Goal: Task Accomplishment & Management: Complete application form

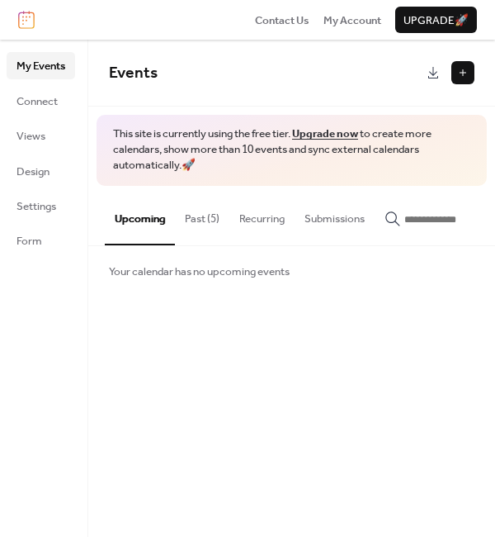
click at [462, 73] on button at bounding box center [463, 72] width 23 height 23
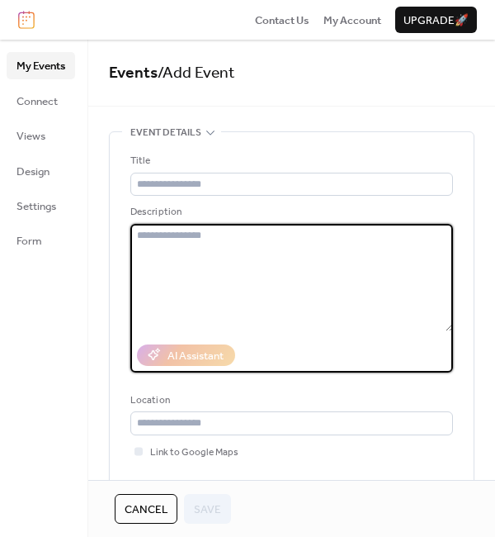
click at [178, 239] on textarea at bounding box center [291, 277] width 323 height 107
paste textarea "**********"
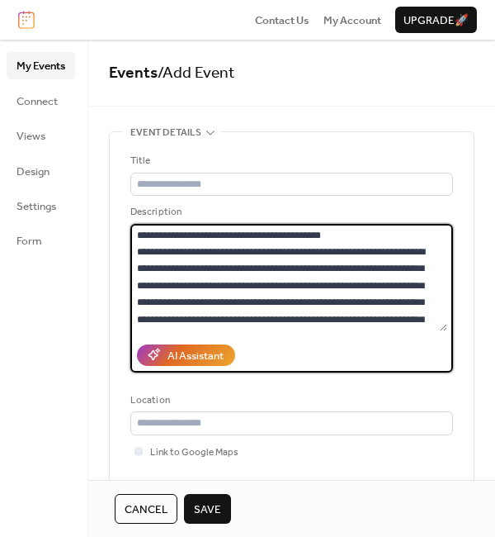
scroll to position [1934, 0]
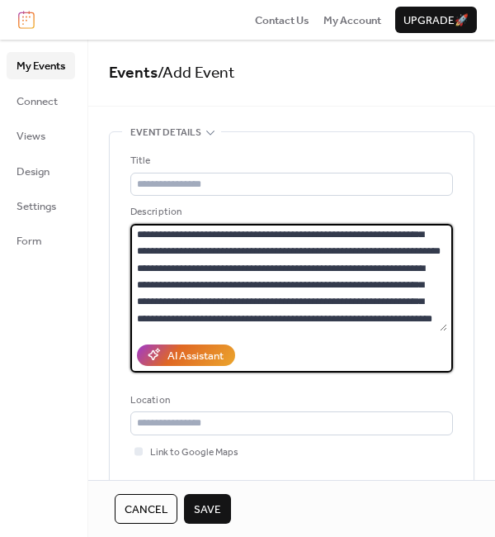
click at [274, 241] on textarea at bounding box center [288, 277] width 317 height 107
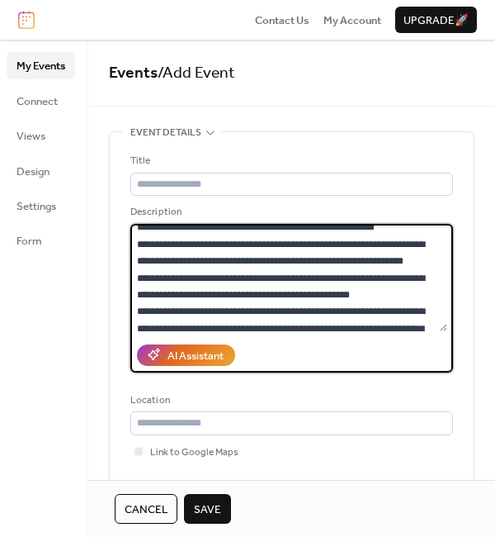
scroll to position [0, 0]
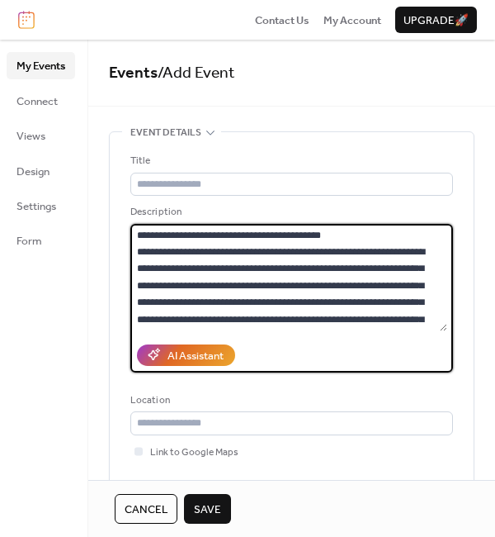
click at [379, 226] on textarea at bounding box center [288, 277] width 317 height 107
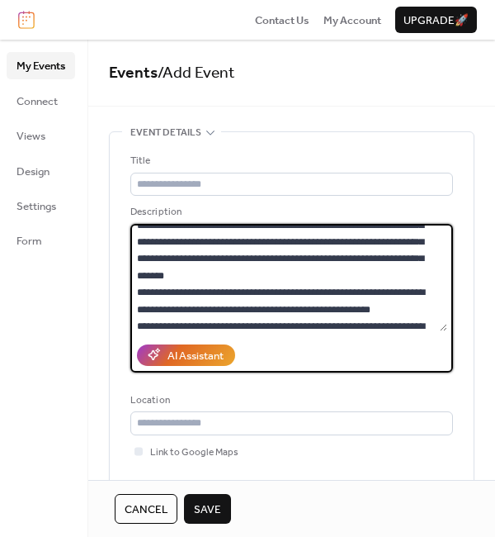
click at [346, 269] on textarea at bounding box center [288, 277] width 317 height 107
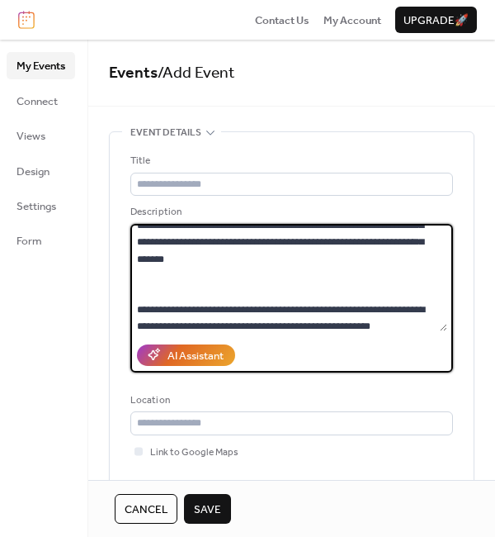
scroll to position [128, 0]
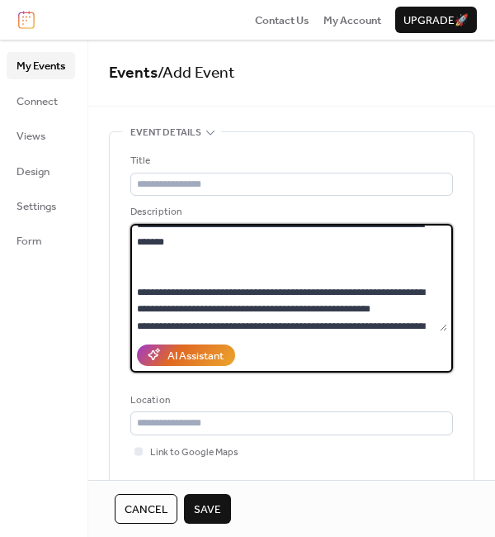
click at [411, 312] on textarea at bounding box center [288, 277] width 317 height 107
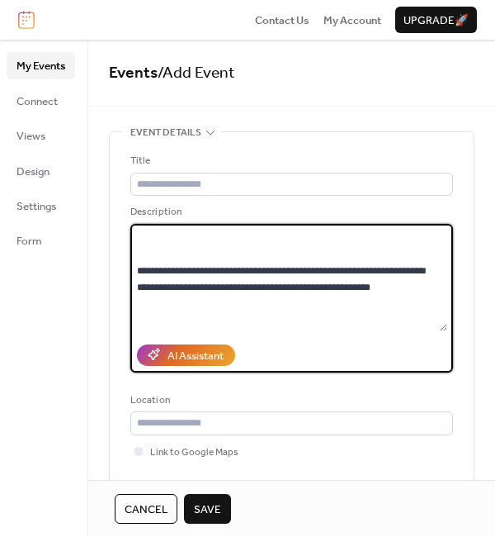
scroll to position [243, 0]
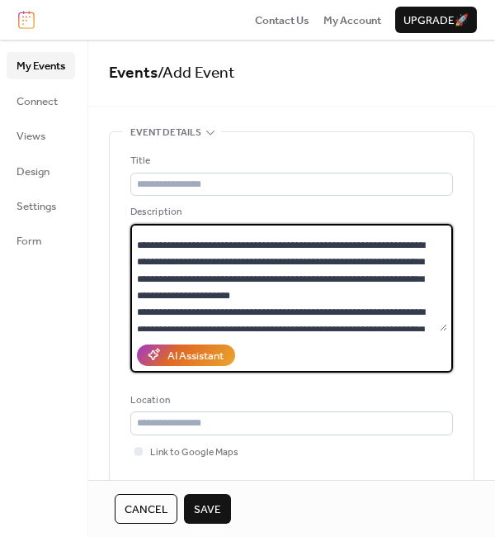
click at [292, 296] on textarea at bounding box center [288, 277] width 317 height 107
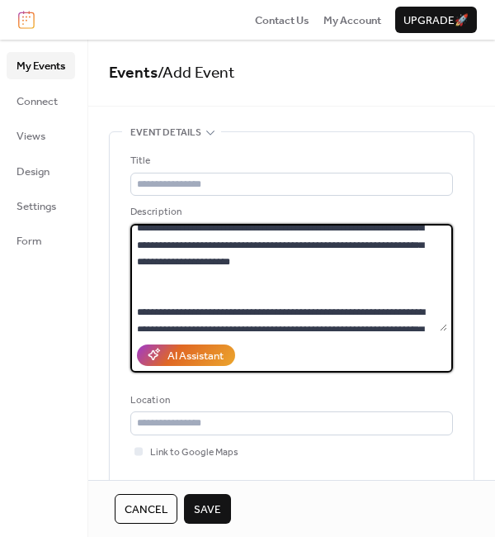
scroll to position [370, 0]
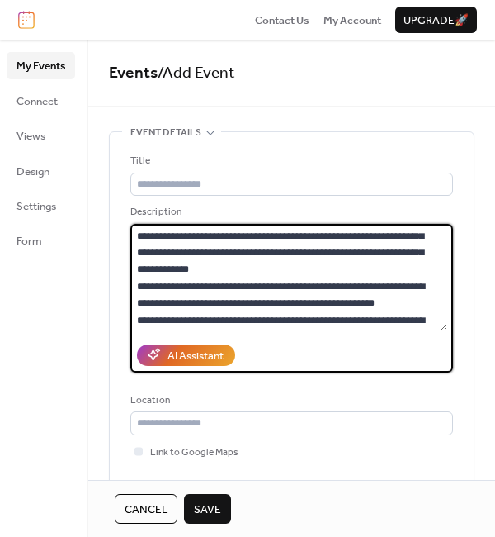
click at [301, 268] on textarea at bounding box center [288, 277] width 317 height 107
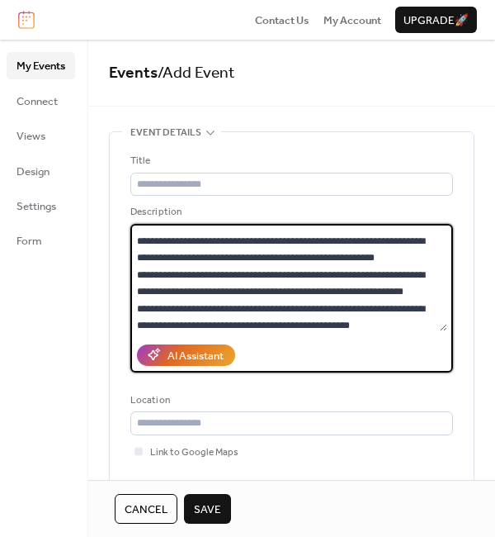
scroll to position [515, 0]
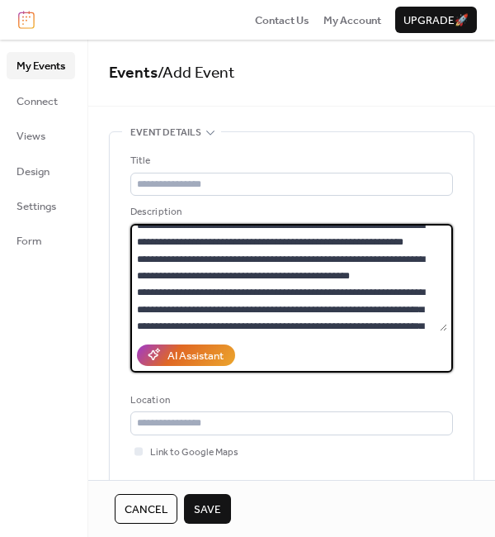
click at [184, 227] on textarea at bounding box center [288, 277] width 317 height 107
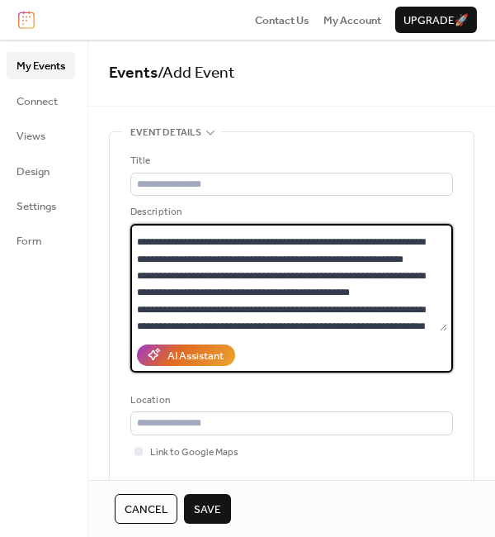
scroll to position [523, 0]
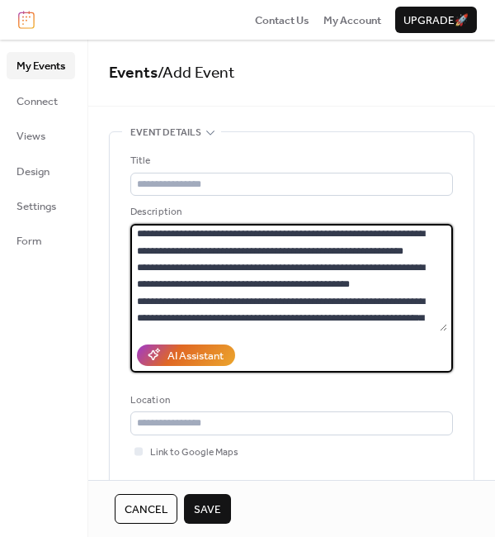
click at [180, 280] on textarea at bounding box center [288, 277] width 317 height 107
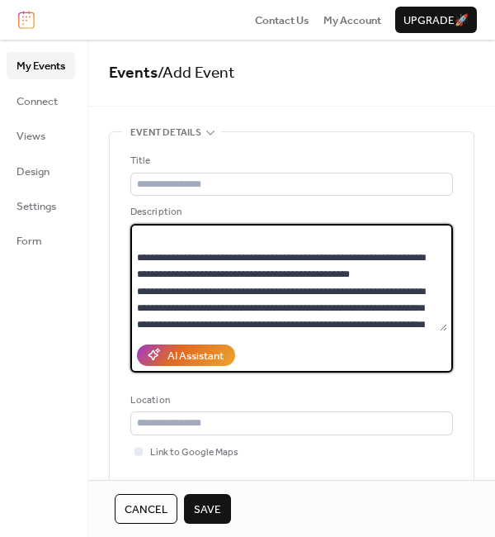
scroll to position [617, 0]
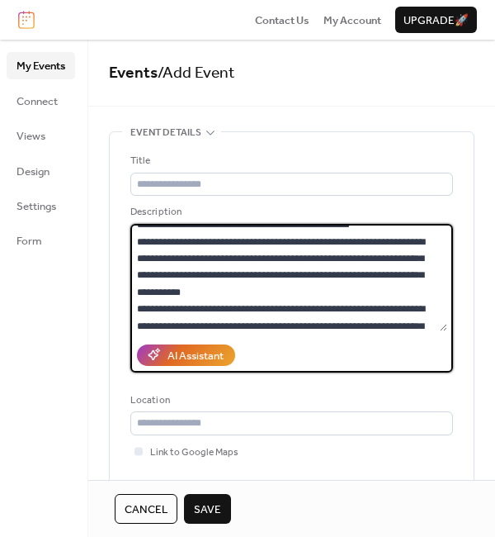
click at [409, 261] on textarea at bounding box center [288, 277] width 317 height 107
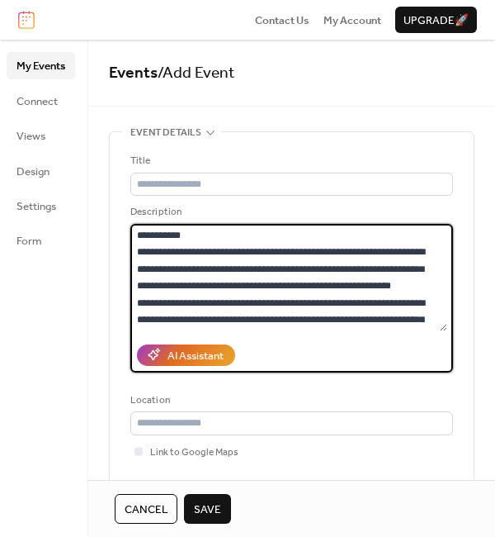
scroll to position [762, 0]
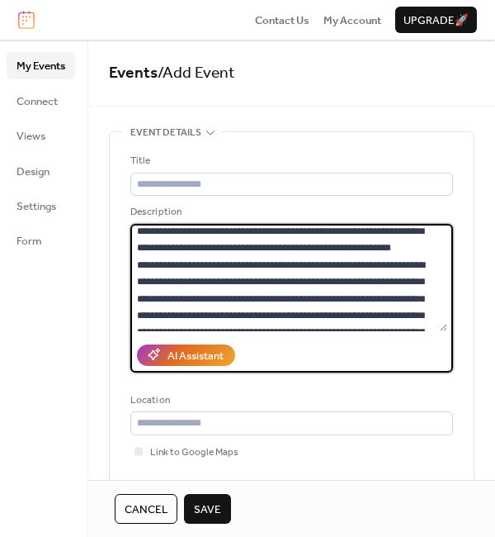
click at [379, 226] on textarea at bounding box center [288, 277] width 317 height 107
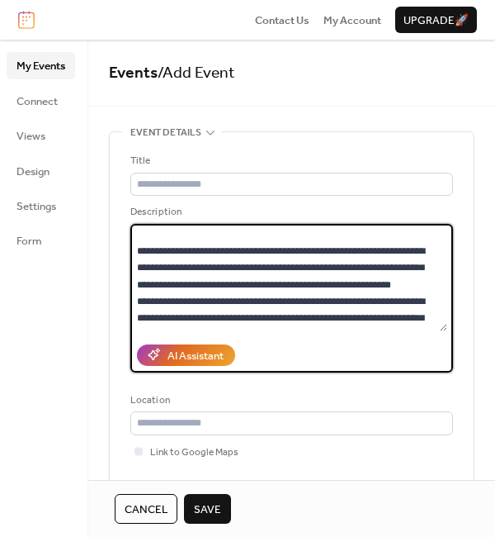
scroll to position [869, 0]
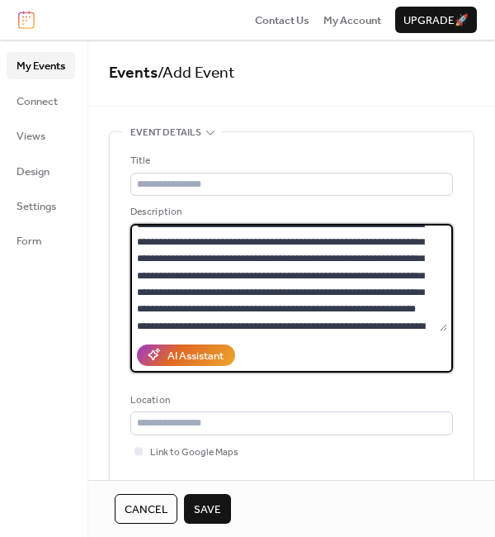
click at [244, 240] on textarea at bounding box center [288, 277] width 317 height 107
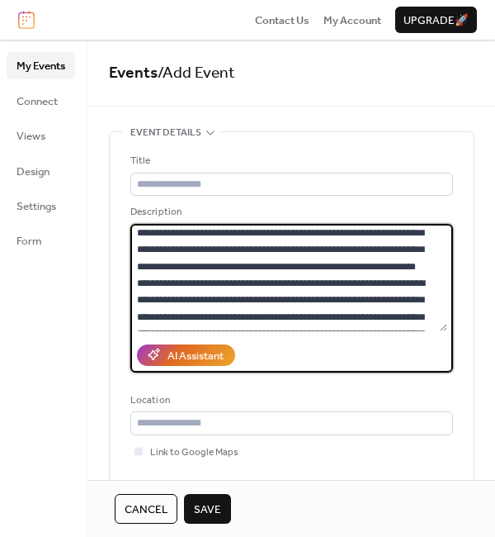
scroll to position [1013, 0]
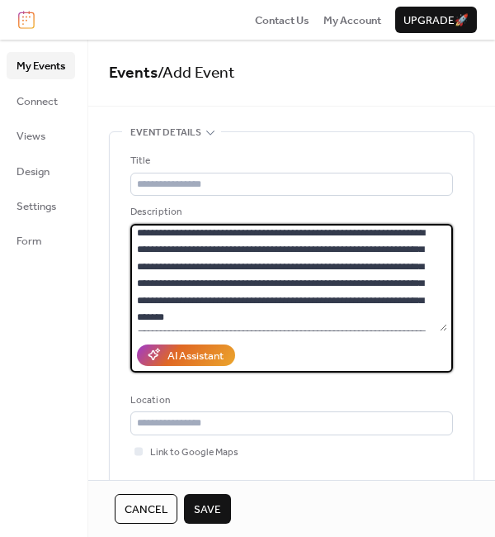
click at [315, 282] on textarea at bounding box center [288, 277] width 317 height 107
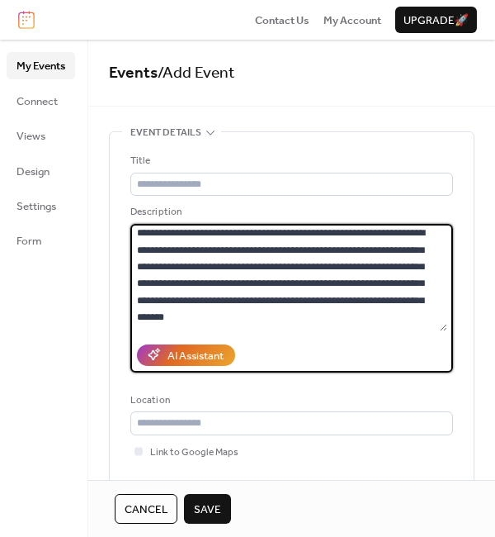
scroll to position [1158, 0]
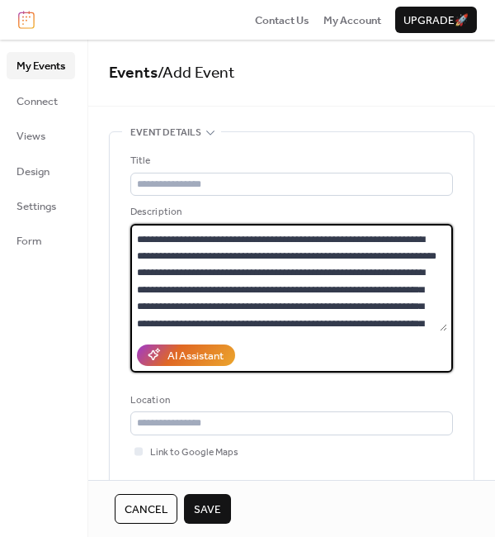
click at [296, 289] on textarea at bounding box center [288, 277] width 317 height 107
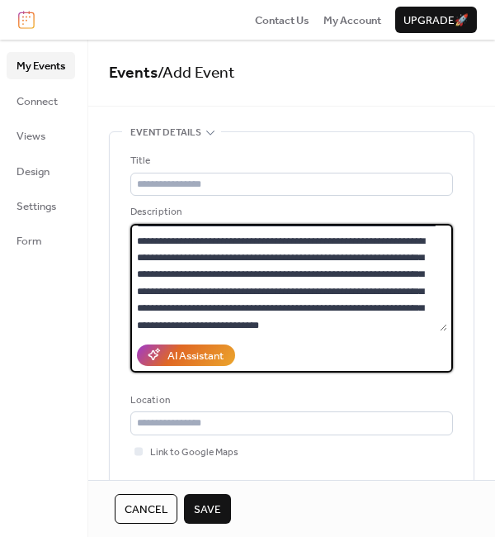
scroll to position [1302, 0]
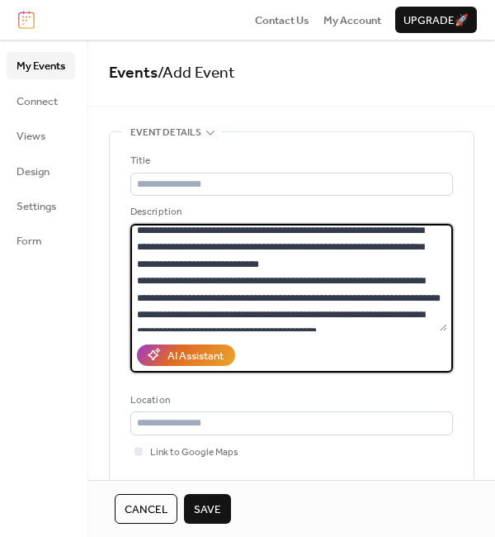
click at [226, 247] on textarea at bounding box center [288, 277] width 317 height 107
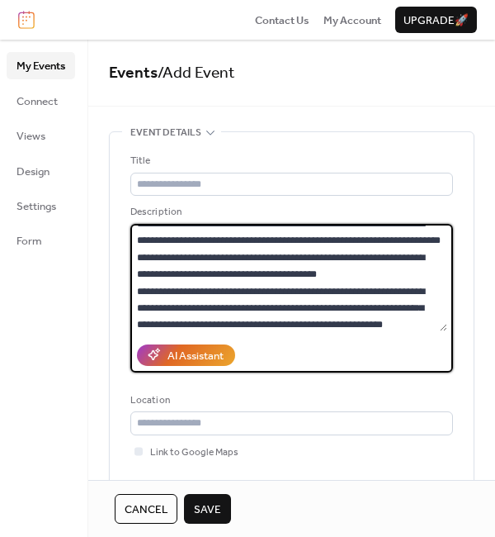
scroll to position [1430, 0]
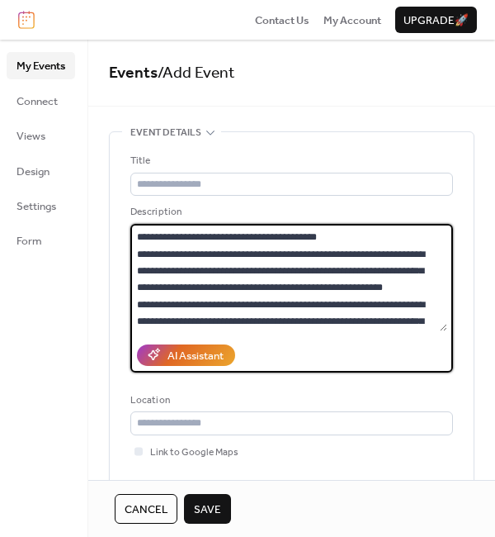
click at [268, 302] on textarea at bounding box center [288, 277] width 317 height 107
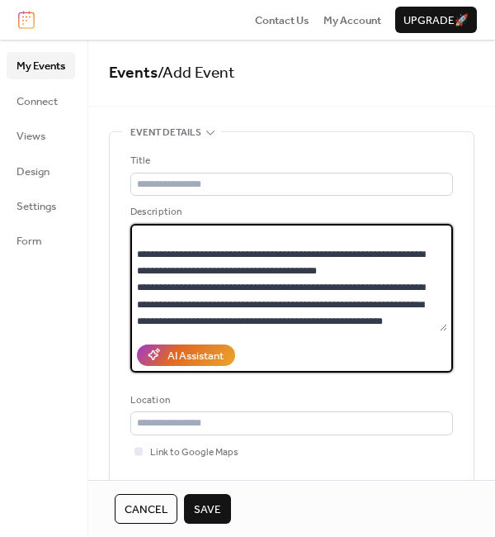
scroll to position [1446, 0]
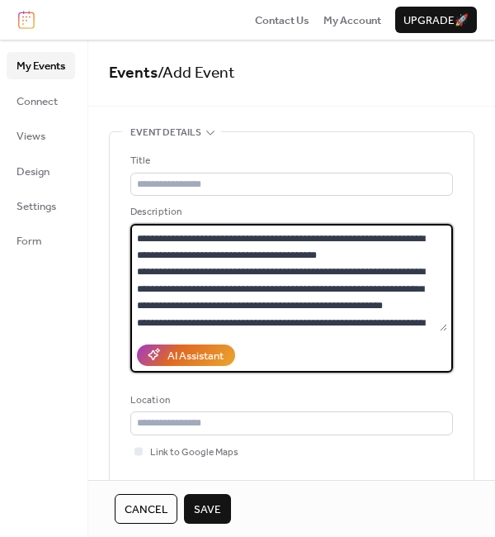
click at [431, 238] on textarea at bounding box center [288, 277] width 317 height 107
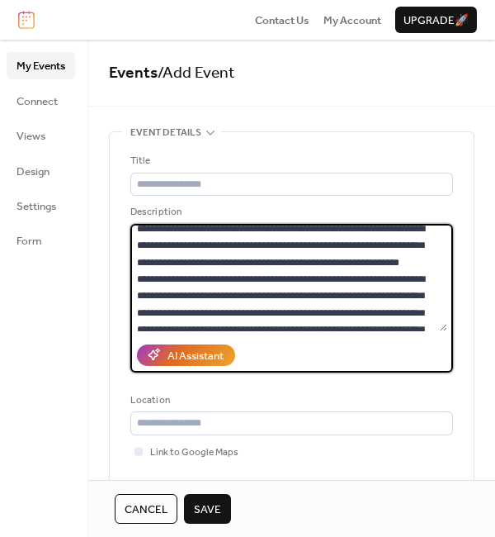
click at [383, 254] on textarea at bounding box center [288, 277] width 317 height 107
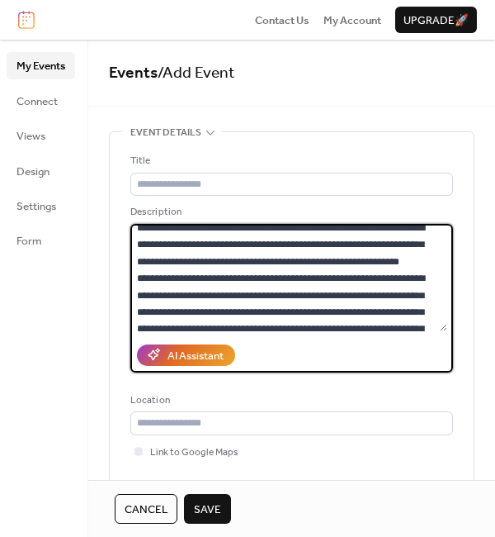
scroll to position [1735, 0]
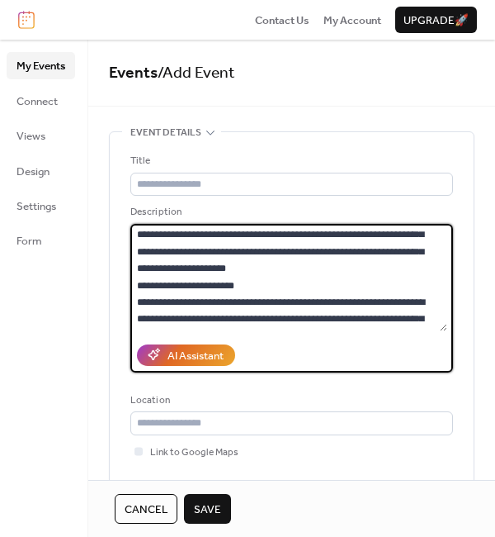
click at [207, 236] on textarea at bounding box center [288, 277] width 317 height 107
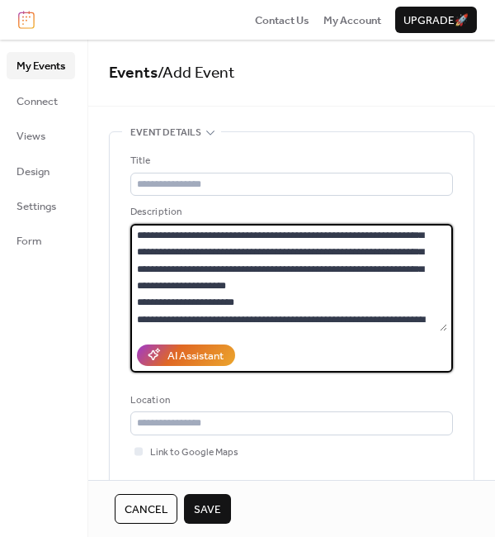
scroll to position [1786, 0]
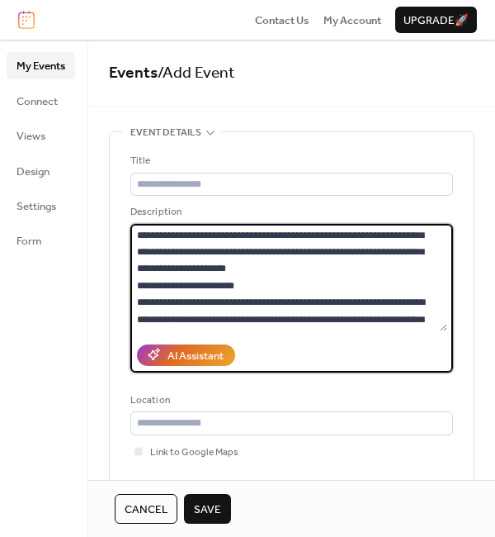
click at [221, 305] on textarea at bounding box center [288, 277] width 317 height 107
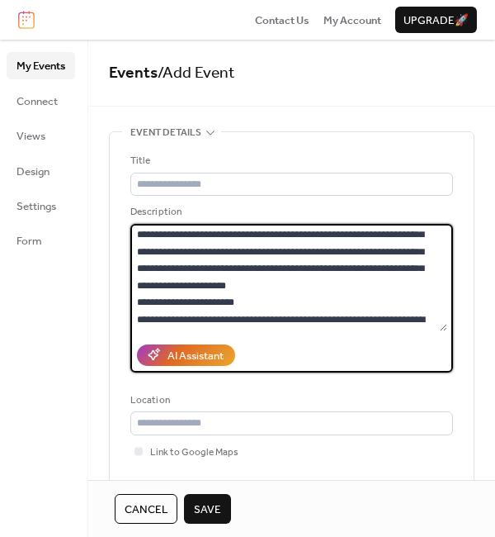
scroll to position [1837, 0]
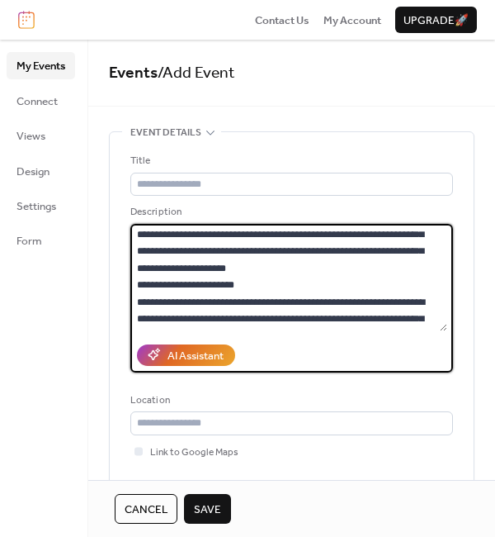
click at [443, 315] on textarea at bounding box center [288, 277] width 317 height 107
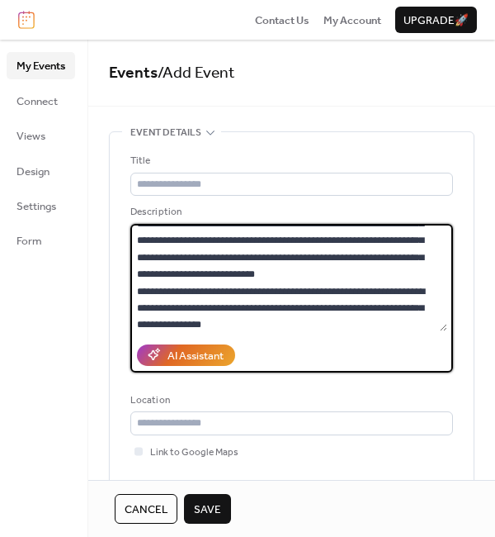
scroll to position [2025, 0]
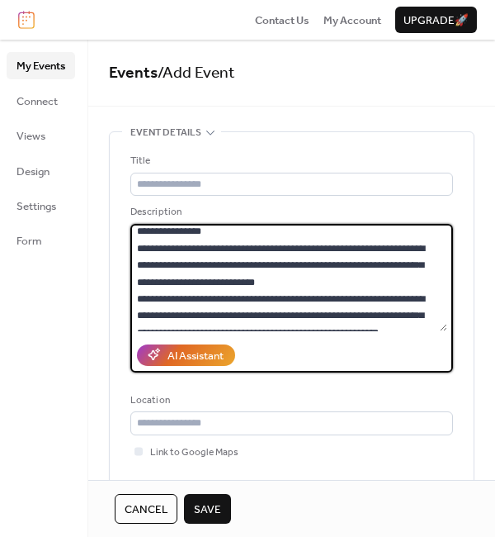
click at [265, 231] on textarea at bounding box center [288, 277] width 317 height 107
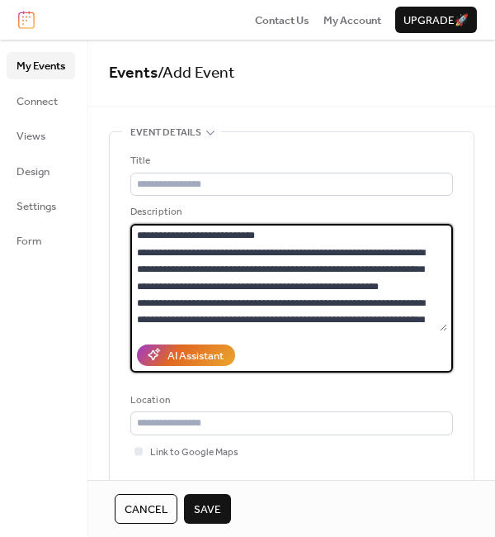
scroll to position [2133, 0]
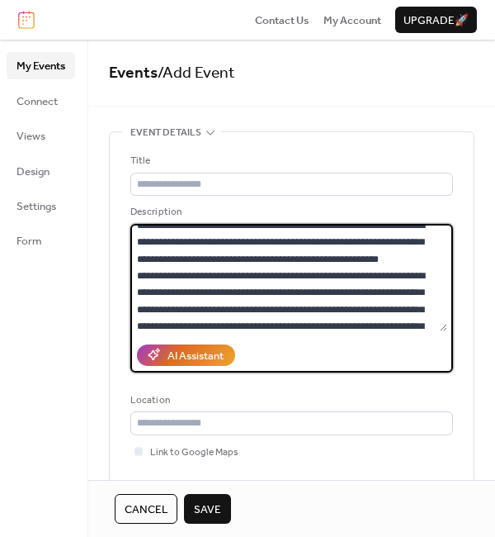
click at [245, 288] on textarea at bounding box center [288, 277] width 317 height 107
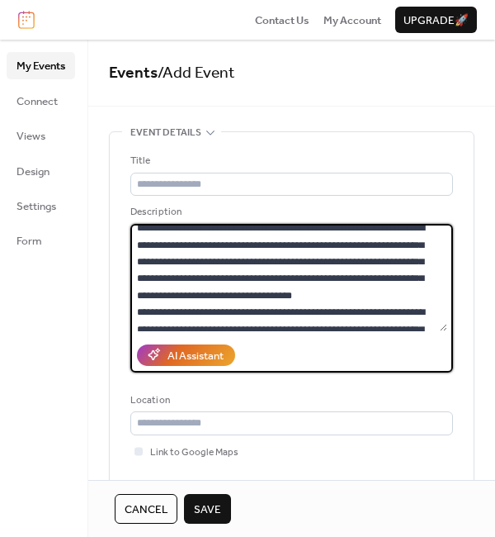
scroll to position [2248, 0]
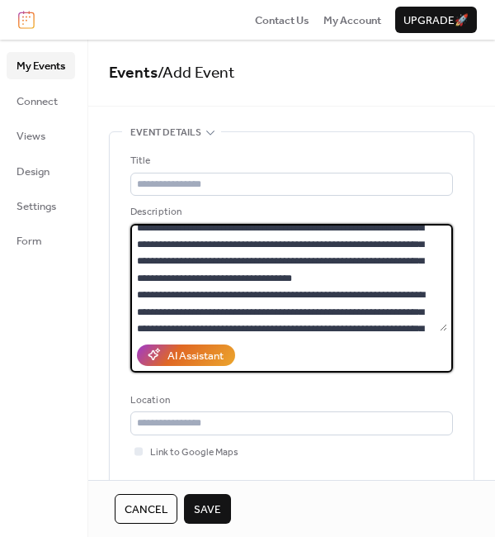
click at [325, 272] on textarea at bounding box center [288, 277] width 317 height 107
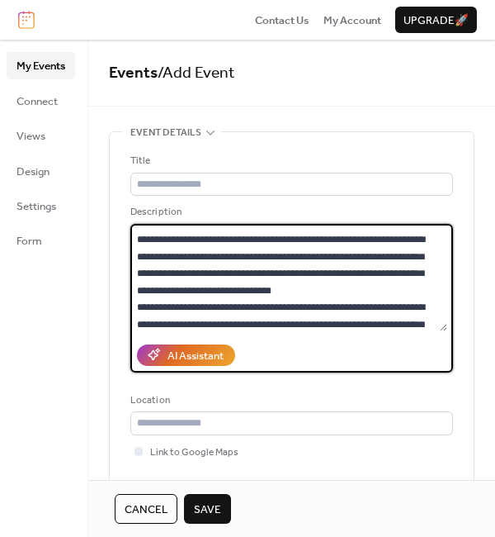
scroll to position [2392, 0]
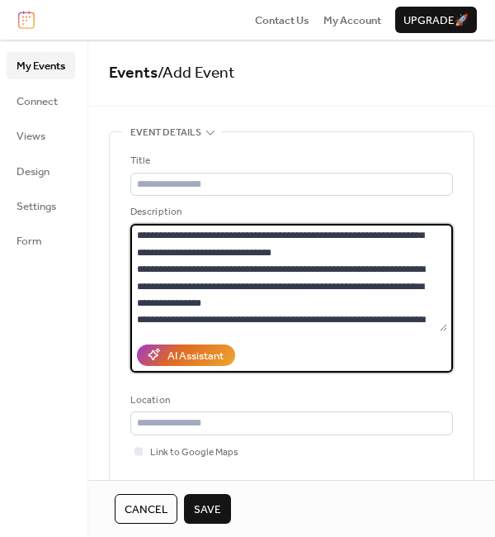
click at [428, 236] on textarea at bounding box center [288, 277] width 317 height 107
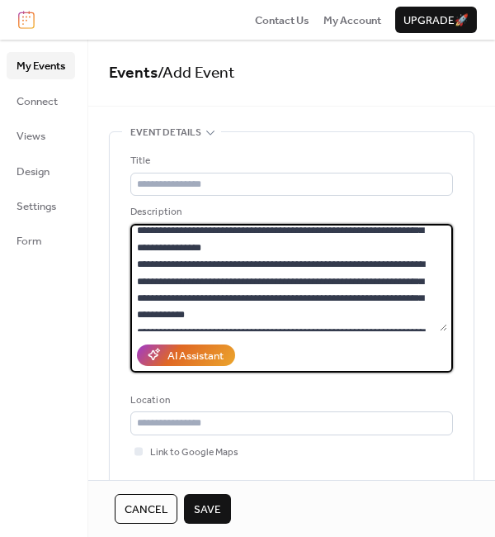
scroll to position [2520, 0]
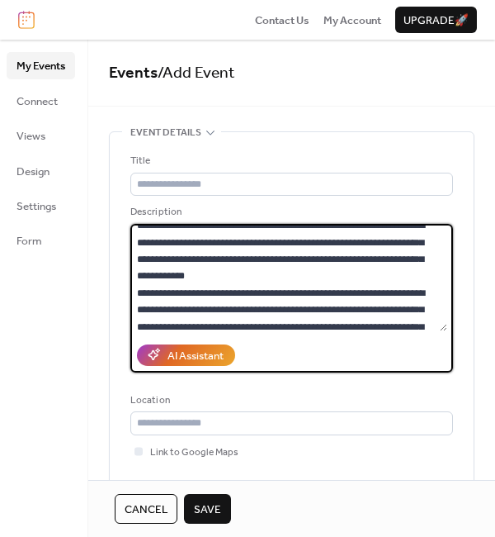
click at [436, 230] on textarea at bounding box center [288, 277] width 317 height 107
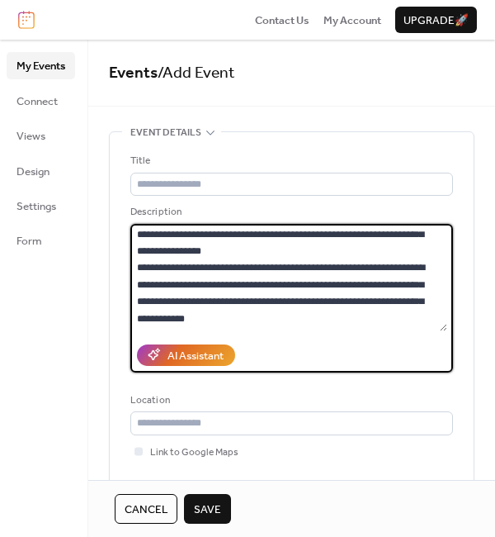
scroll to position [2622, 0]
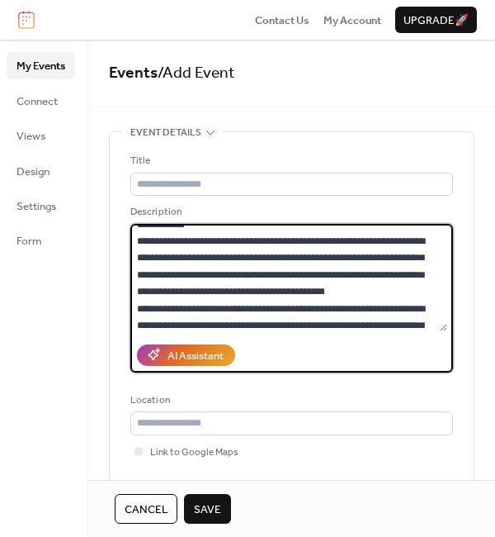
click at [337, 234] on textarea at bounding box center [288, 277] width 317 height 107
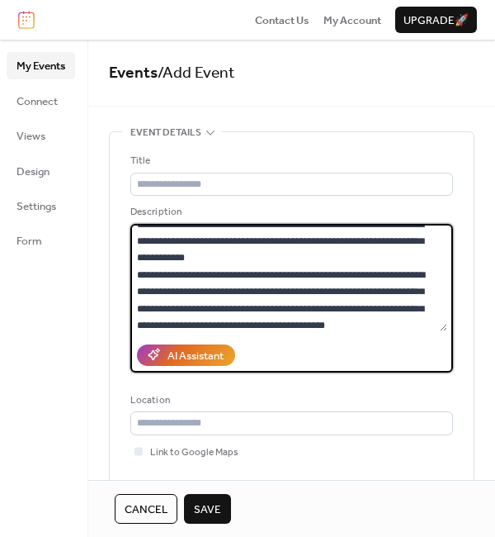
scroll to position [2656, 0]
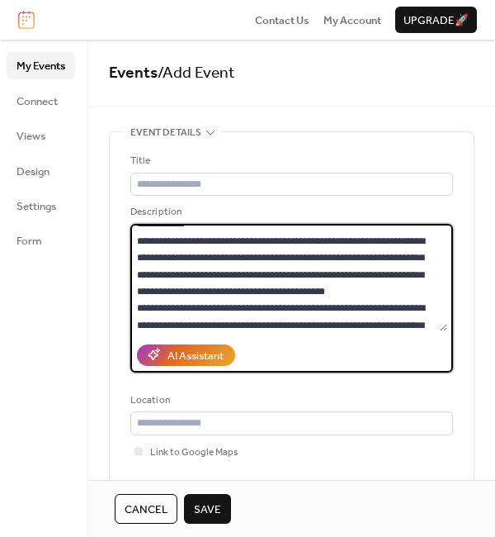
click at [264, 291] on textarea at bounding box center [288, 277] width 317 height 107
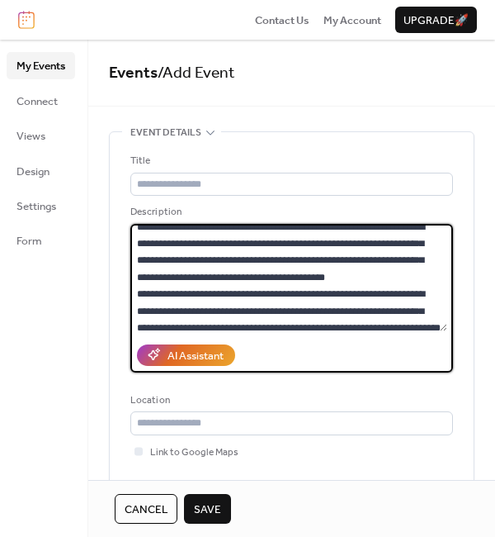
scroll to position [2735, 0]
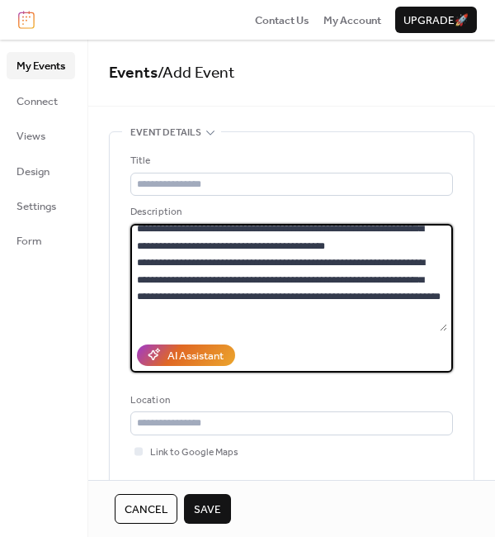
click at [291, 312] on textarea at bounding box center [288, 277] width 317 height 107
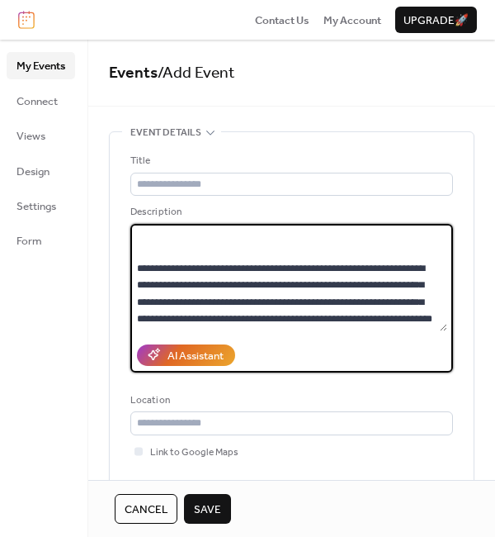
scroll to position [2939, 0]
click at [295, 240] on textarea at bounding box center [288, 277] width 317 height 107
drag, startPoint x: 443, startPoint y: 315, endPoint x: 443, endPoint y: 325, distance: 10.8
click at [443, 325] on textarea at bounding box center [288, 277] width 317 height 107
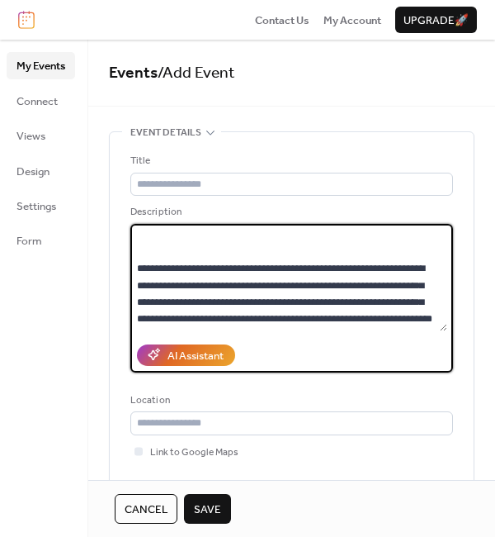
click at [324, 329] on textarea at bounding box center [288, 277] width 317 height 107
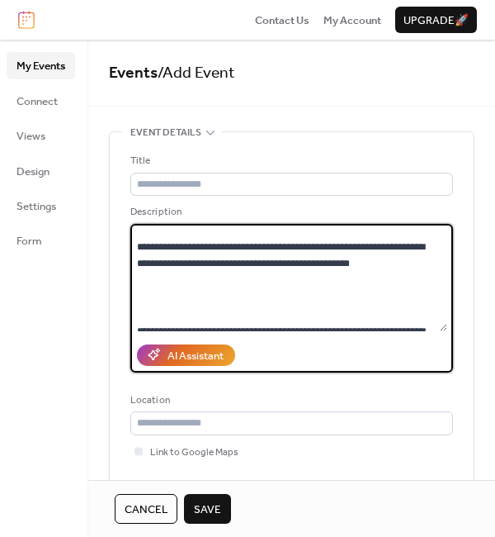
scroll to position [611, 0]
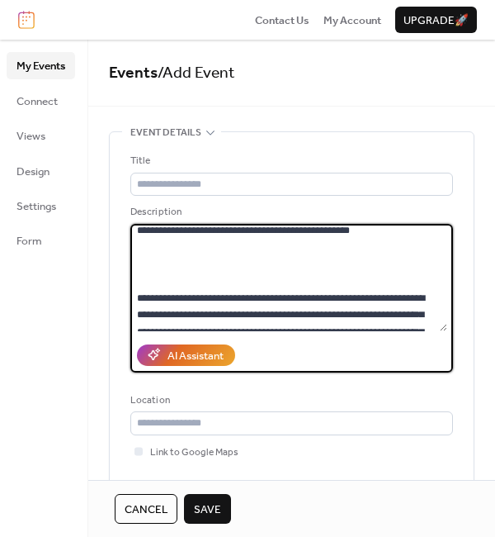
click at [421, 264] on textarea at bounding box center [288, 277] width 317 height 107
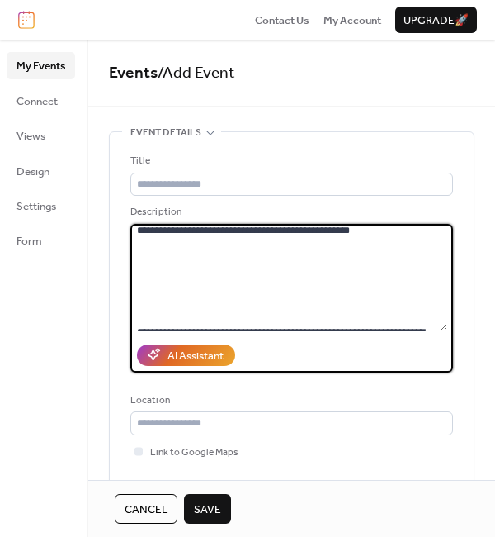
scroll to position [644, 0]
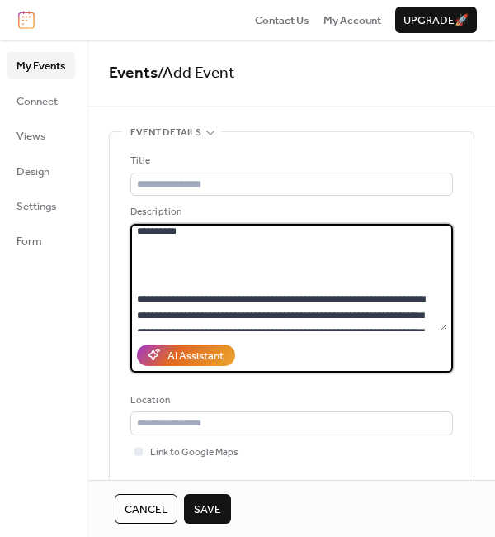
paste textarea "**********"
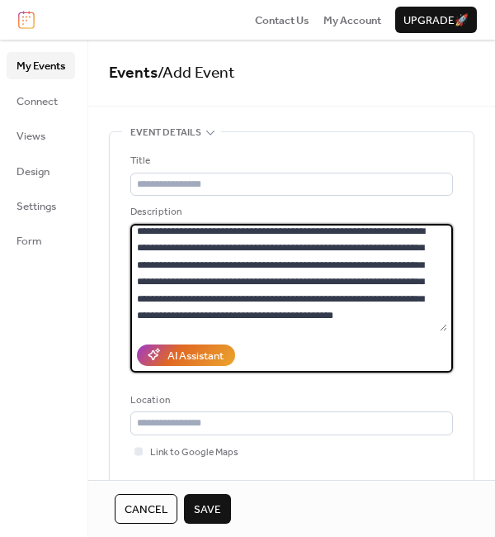
scroll to position [746, 0]
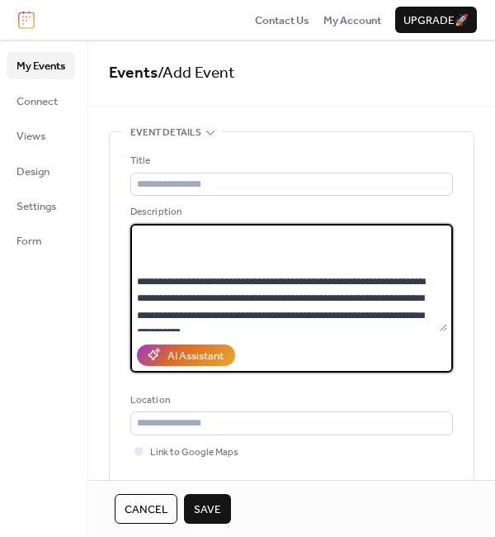
click at [443, 288] on textarea at bounding box center [288, 277] width 317 height 107
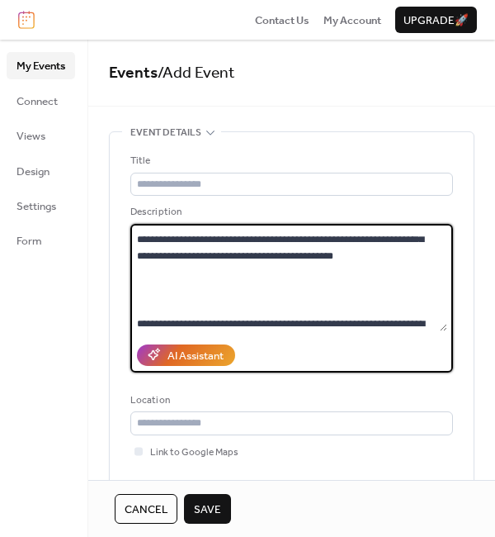
scroll to position [637, 0]
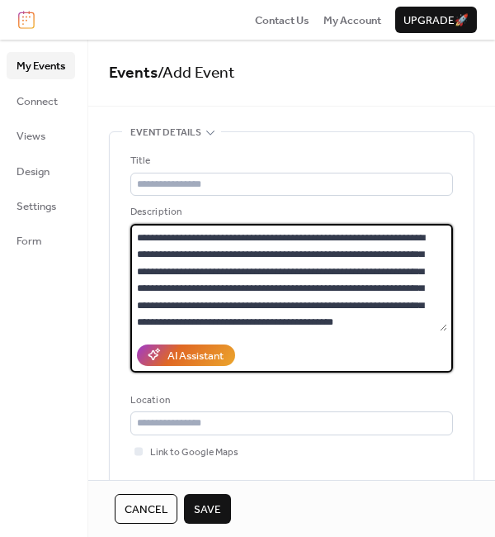
click at [190, 269] on textarea at bounding box center [288, 277] width 317 height 107
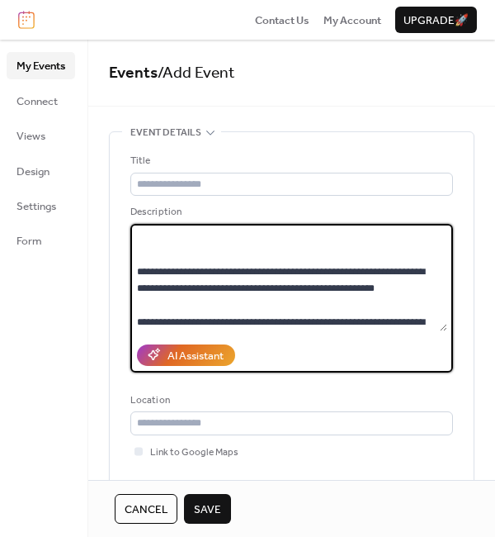
scroll to position [468, 0]
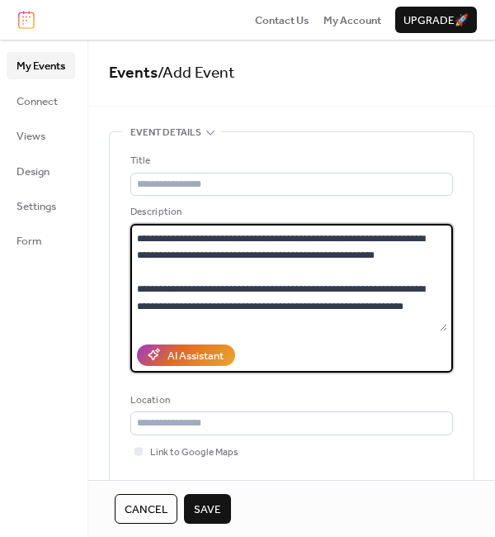
click at [190, 271] on textarea at bounding box center [288, 277] width 317 height 107
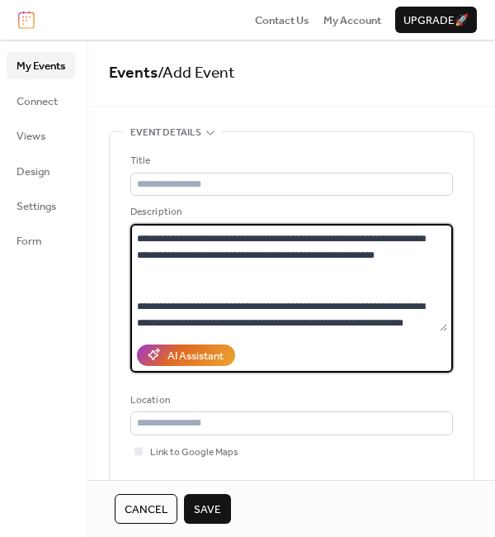
scroll to position [502, 0]
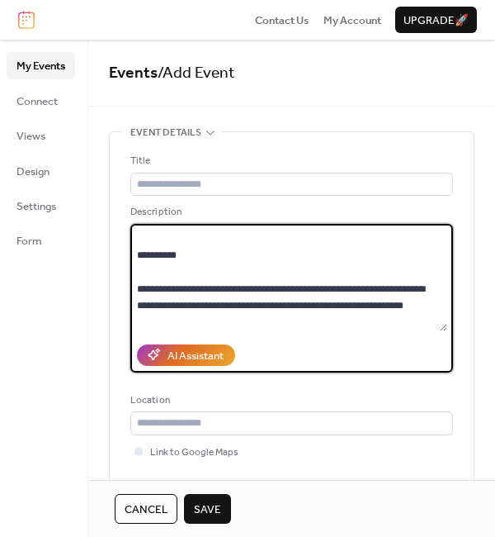
paste textarea "**********"
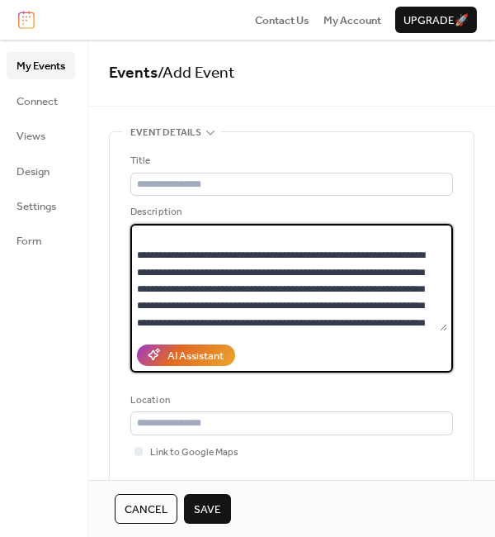
scroll to position [620, 0]
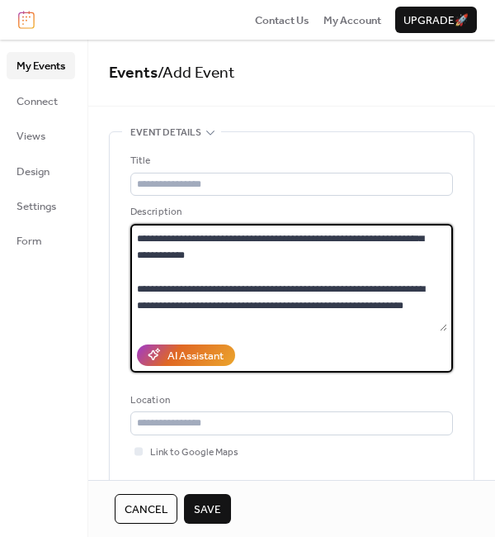
click at [443, 272] on textarea at bounding box center [288, 277] width 317 height 107
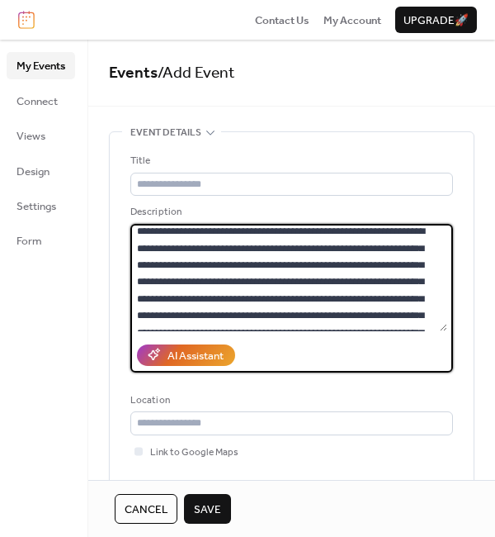
scroll to position [490, 0]
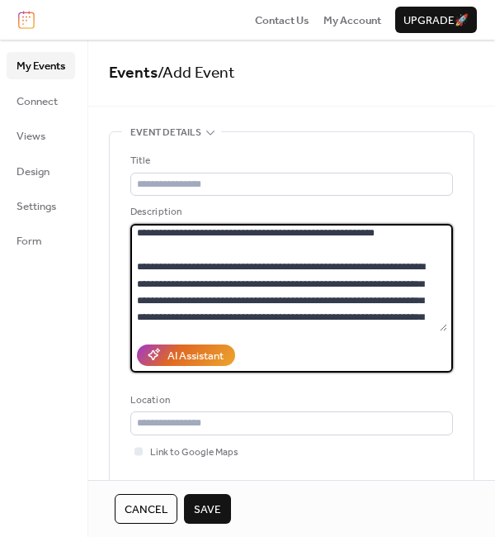
click at [189, 282] on textarea at bounding box center [288, 277] width 317 height 107
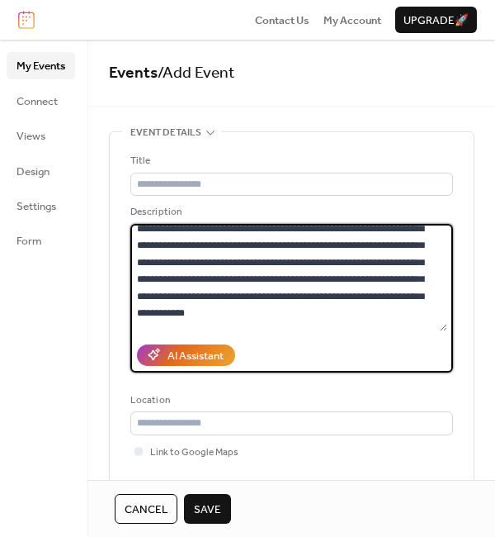
drag, startPoint x: 443, startPoint y: 243, endPoint x: 443, endPoint y: 317, distance: 74.3
click at [443, 317] on textarea at bounding box center [288, 277] width 317 height 107
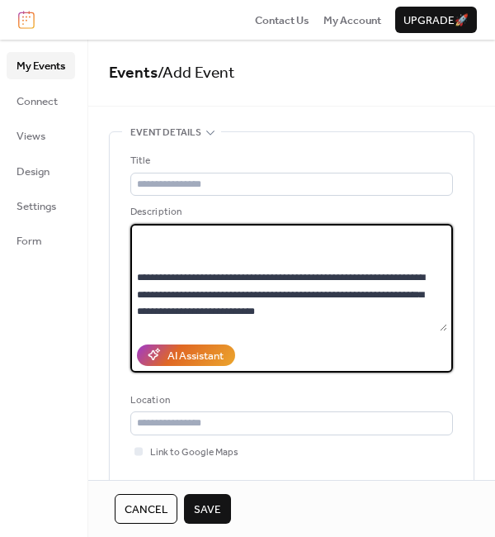
scroll to position [3402, 0]
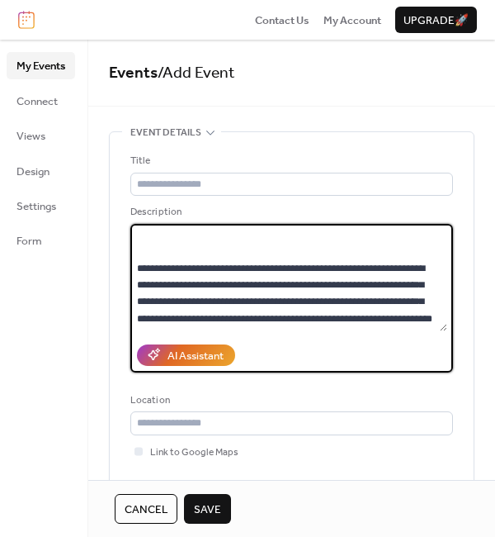
click at [310, 315] on textarea at bounding box center [288, 277] width 317 height 107
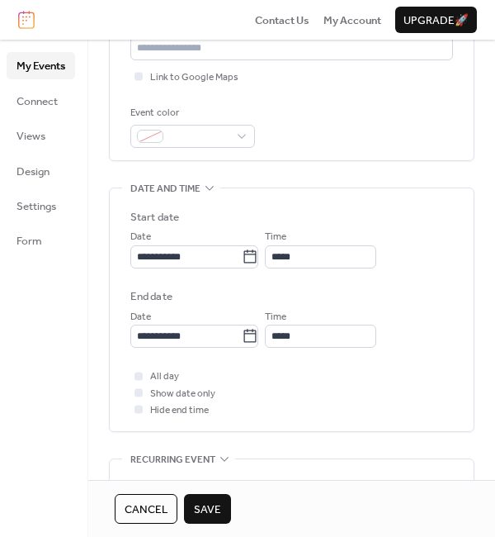
scroll to position [423, 0]
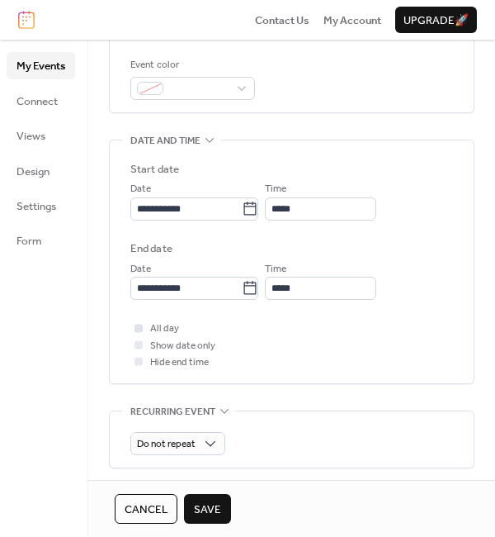
type textarea "**********"
click at [139, 329] on div at bounding box center [139, 328] width 8 height 8
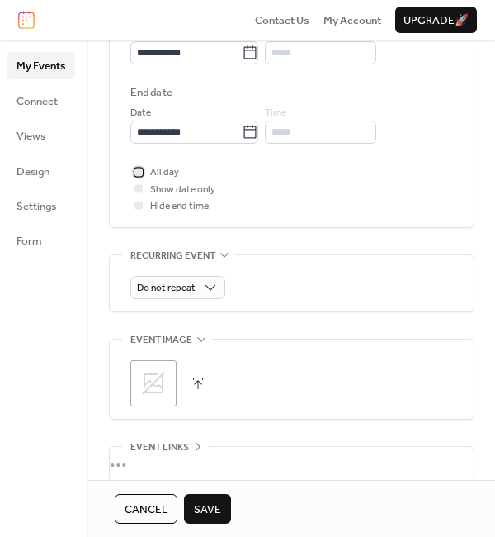
scroll to position [623, 0]
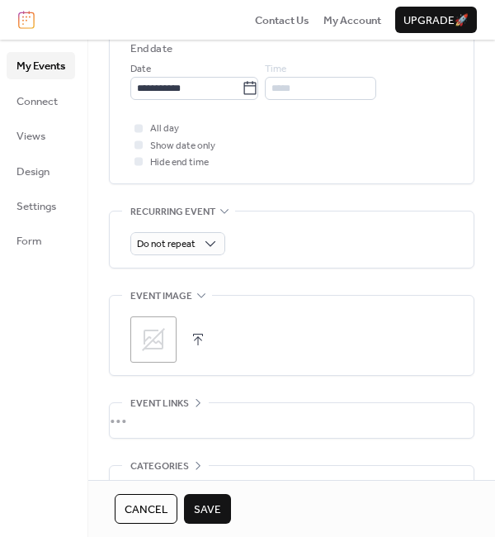
click at [161, 341] on icon at bounding box center [153, 339] width 26 height 26
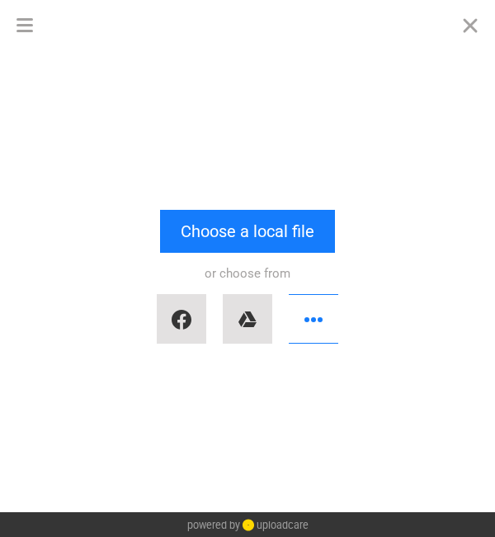
scroll to position [3449, 0]
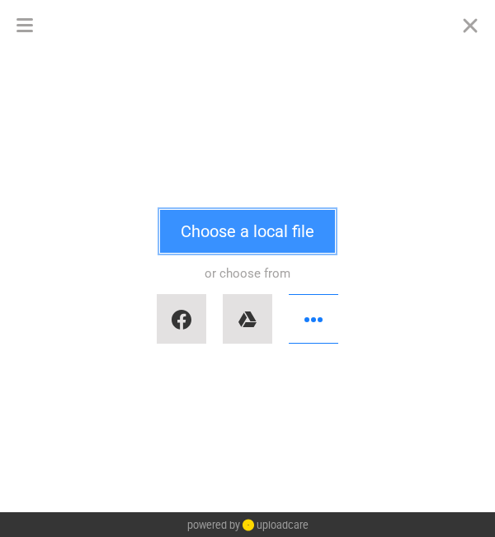
click at [232, 225] on button "Choose a local file" at bounding box center [247, 231] width 175 height 43
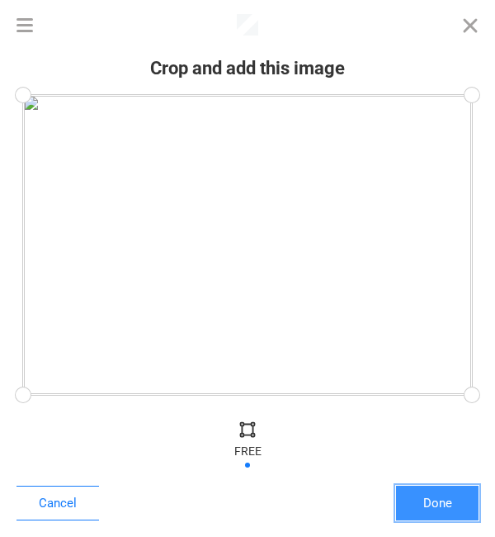
click at [447, 505] on button "Done" at bounding box center [437, 502] width 83 height 35
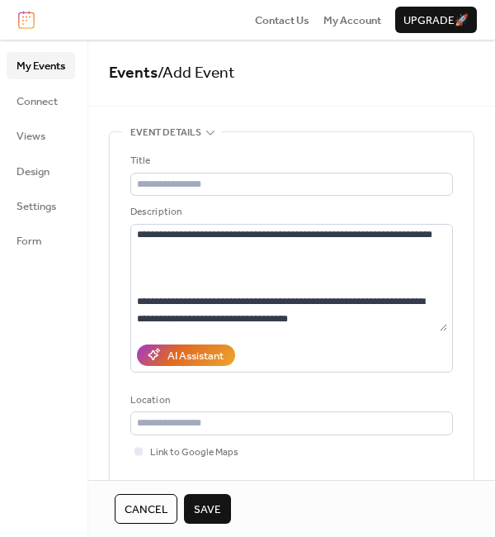
click at [210, 510] on span "Save" at bounding box center [207, 509] width 27 height 17
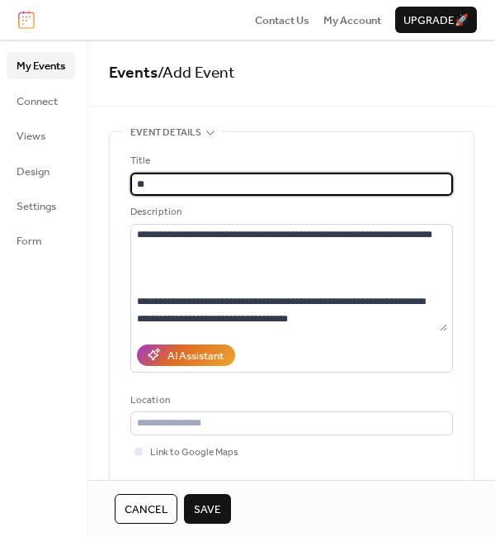
type input "*"
click at [194, 182] on input "text" at bounding box center [291, 184] width 323 height 23
type input "*"
type input "**********"
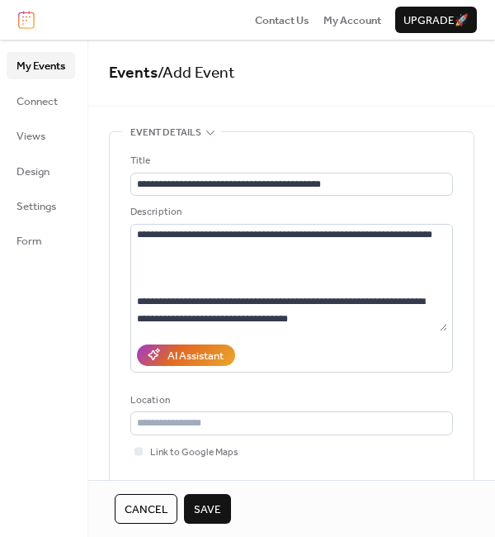
click at [212, 513] on span "Save" at bounding box center [207, 509] width 27 height 17
